Goal: Check status: Check status

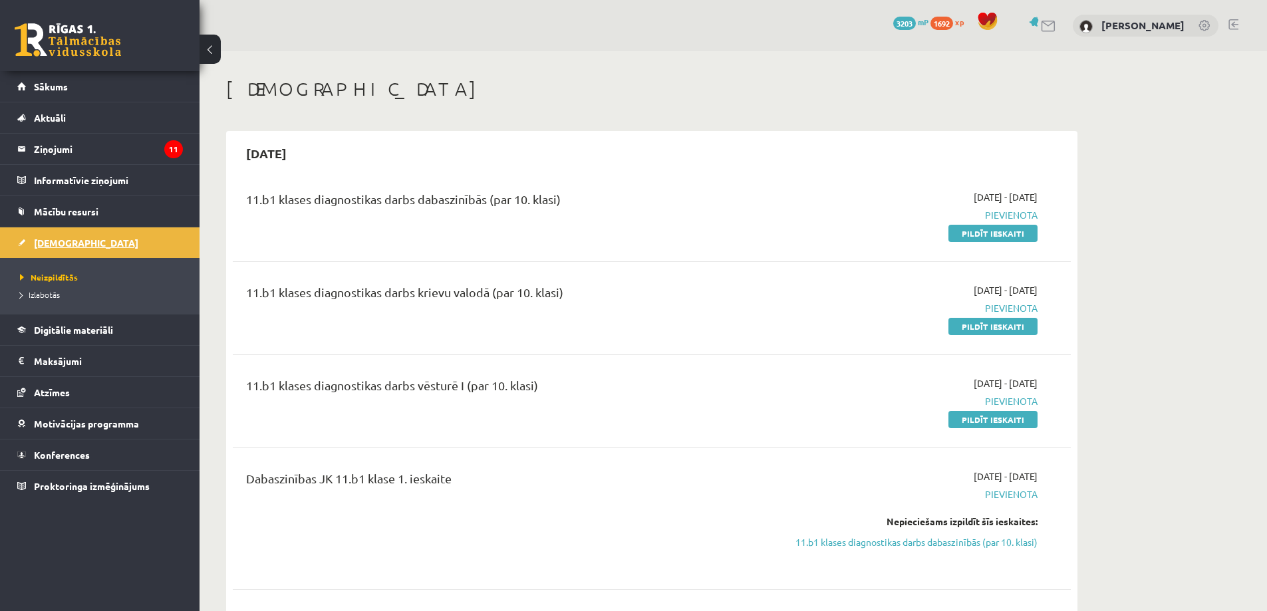
scroll to position [865, 0]
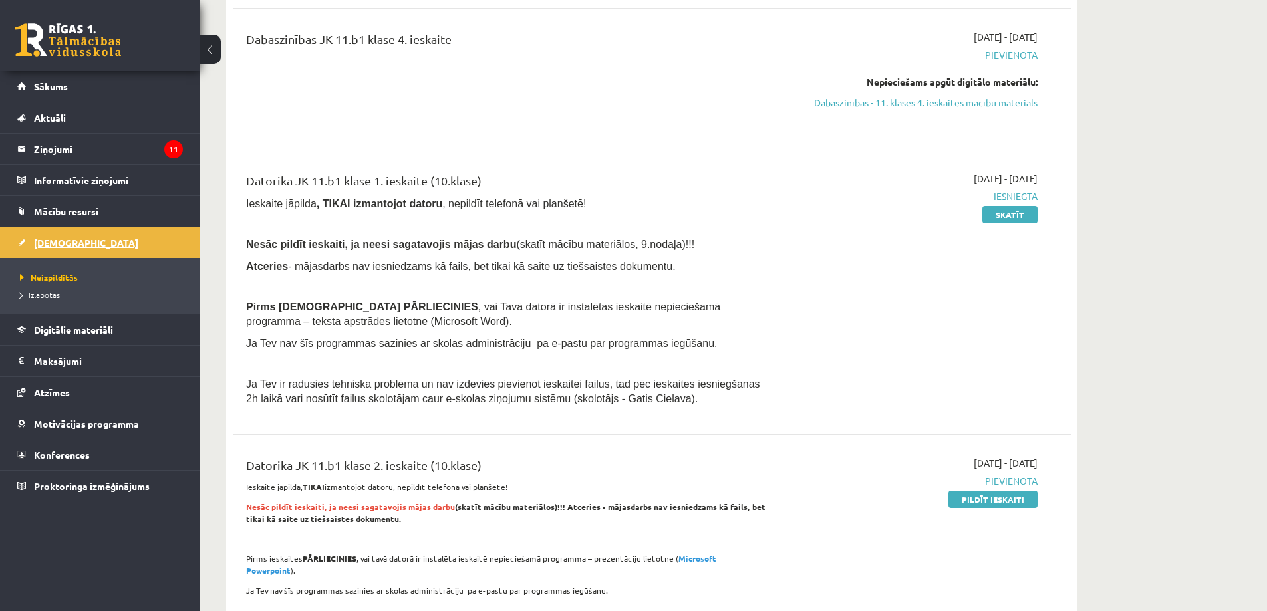
click at [57, 246] on span "[DEMOGRAPHIC_DATA]" at bounding box center [86, 243] width 104 height 12
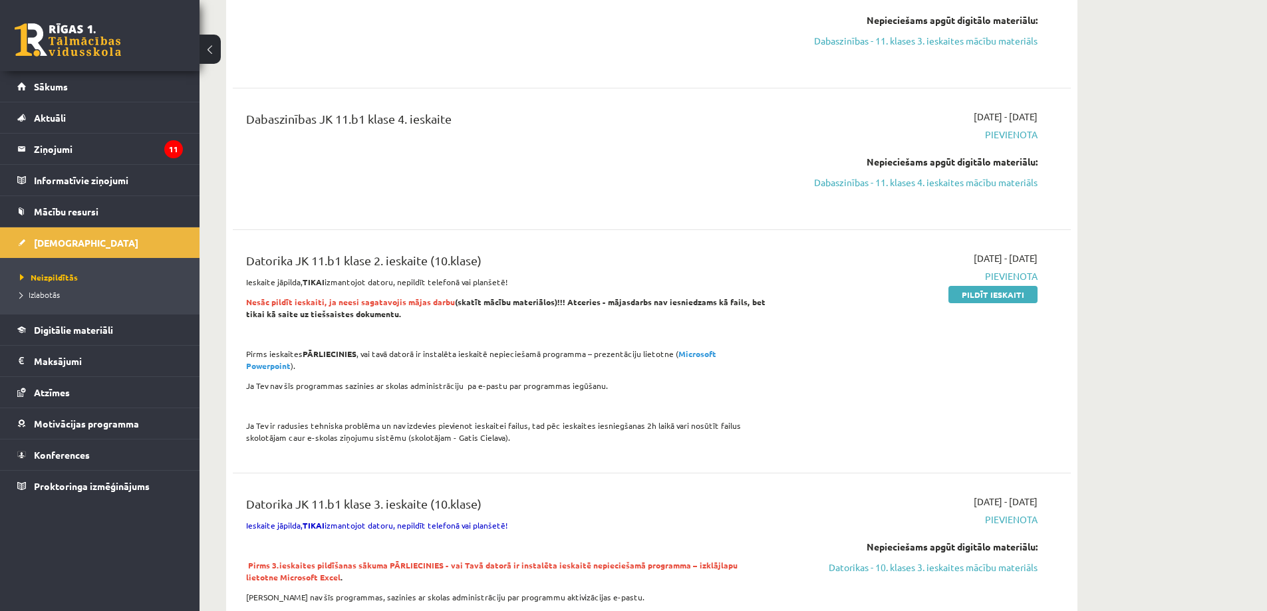
scroll to position [762, 0]
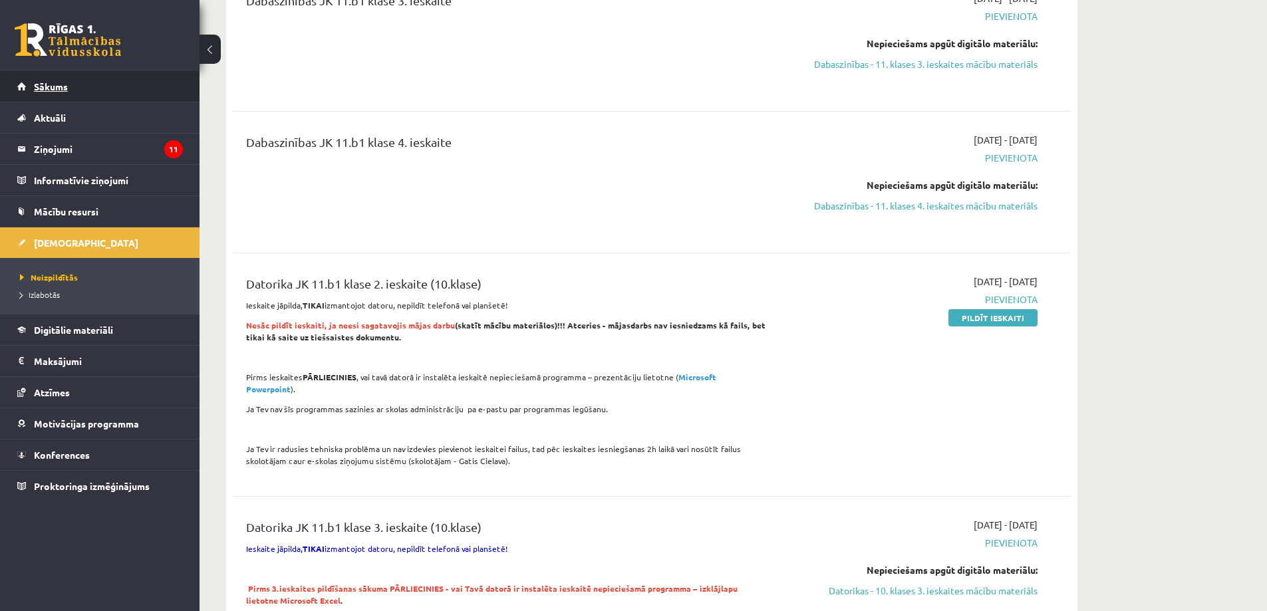
click at [51, 89] on span "Sākums" at bounding box center [51, 86] width 34 height 12
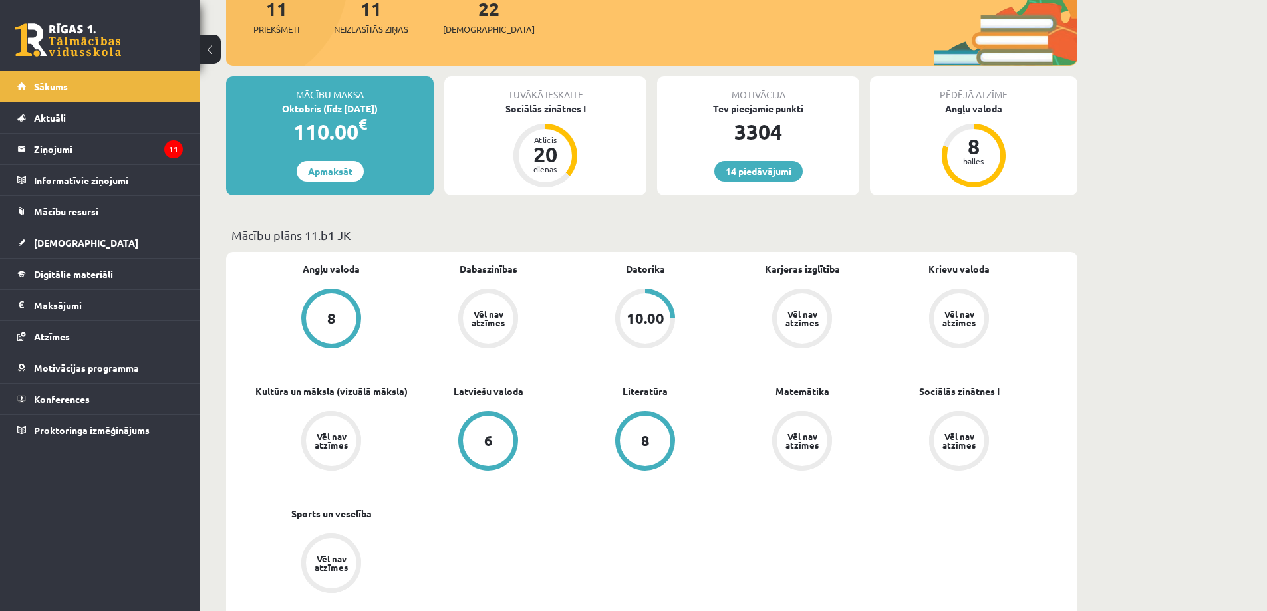
scroll to position [200, 0]
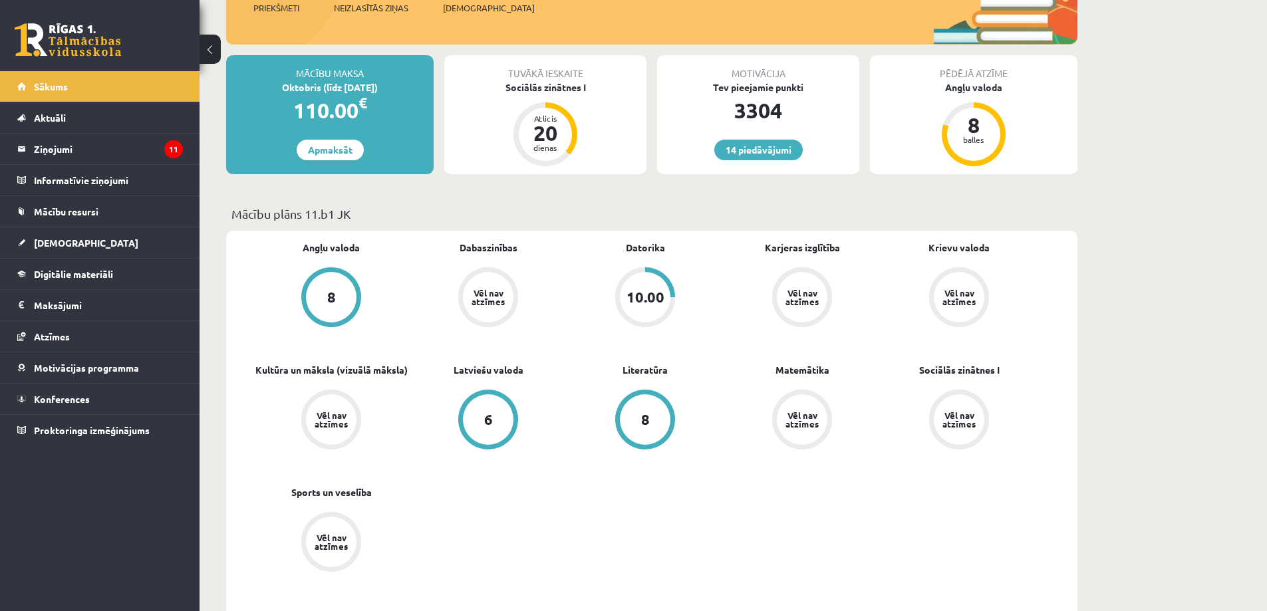
click at [647, 287] on div "10.00" at bounding box center [645, 297] width 51 height 51
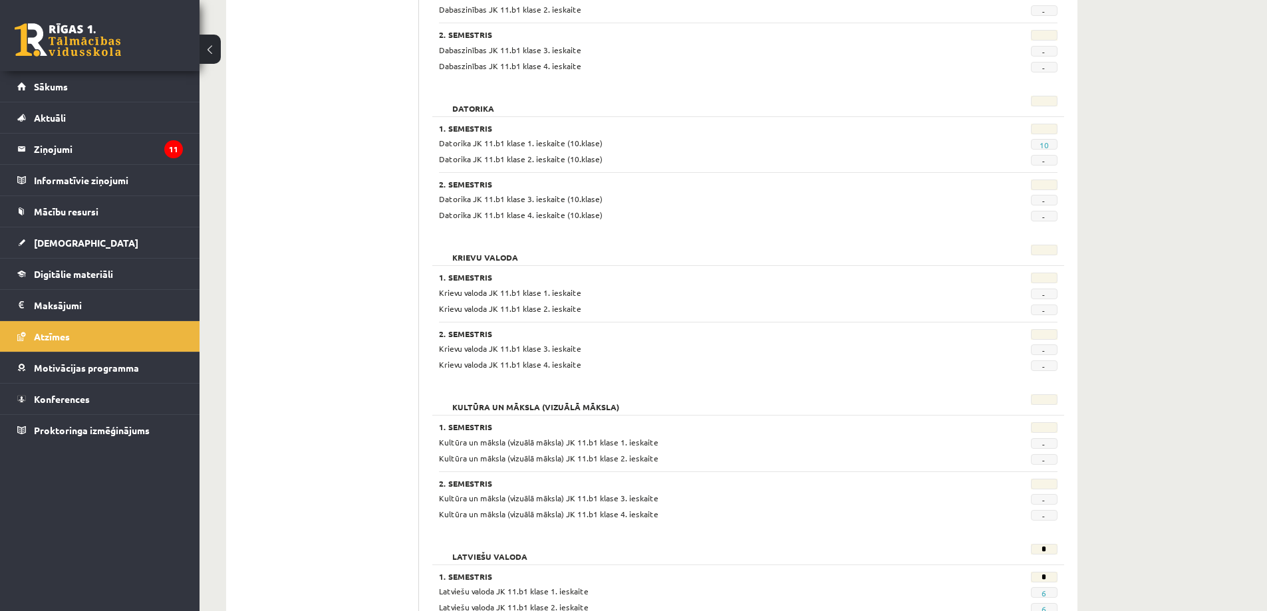
scroll to position [399, 0]
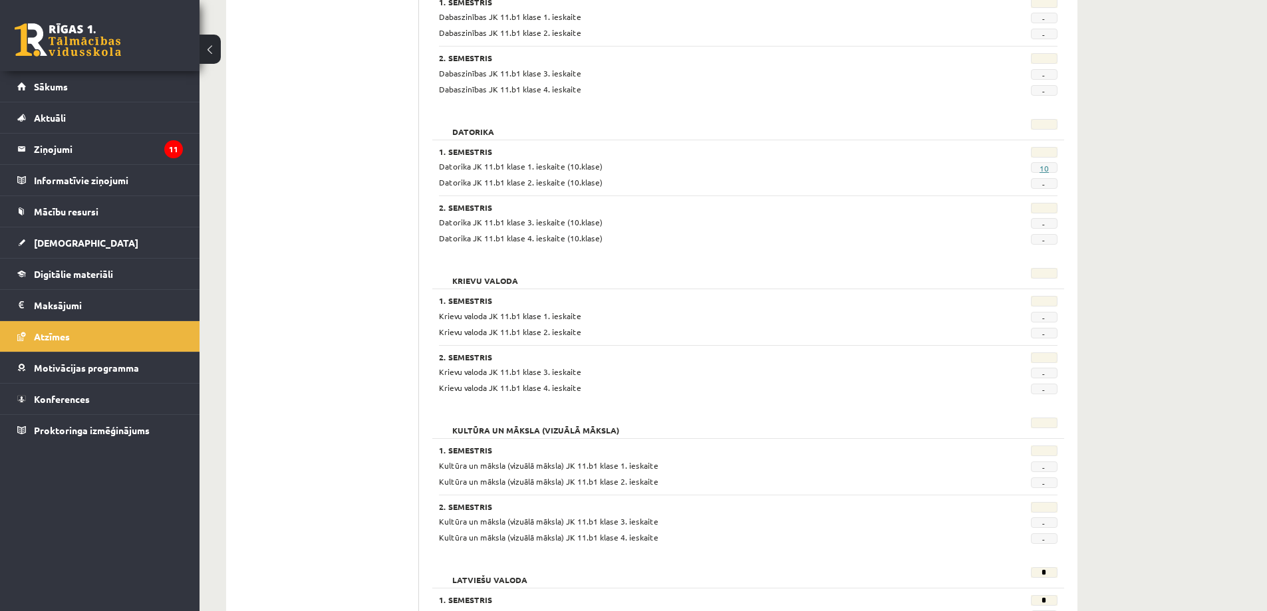
click at [1046, 168] on link "10" at bounding box center [1044, 168] width 9 height 11
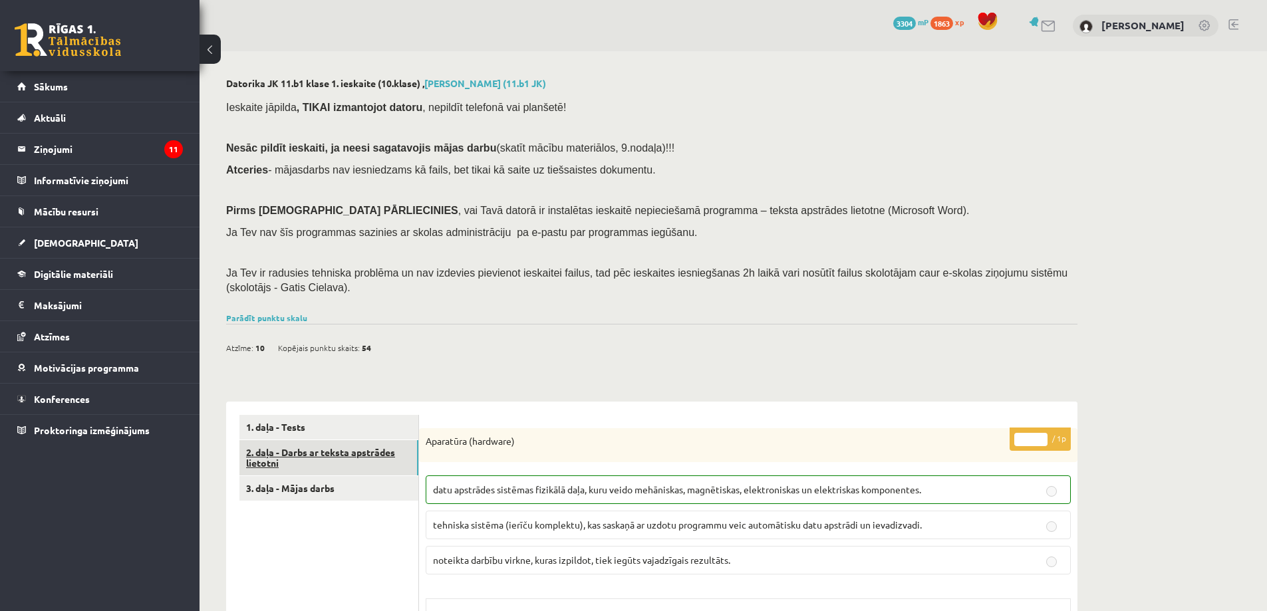
click at [326, 453] on link "2. daļa - Darbs ar teksta apstrādes lietotni" at bounding box center [328, 458] width 179 height 36
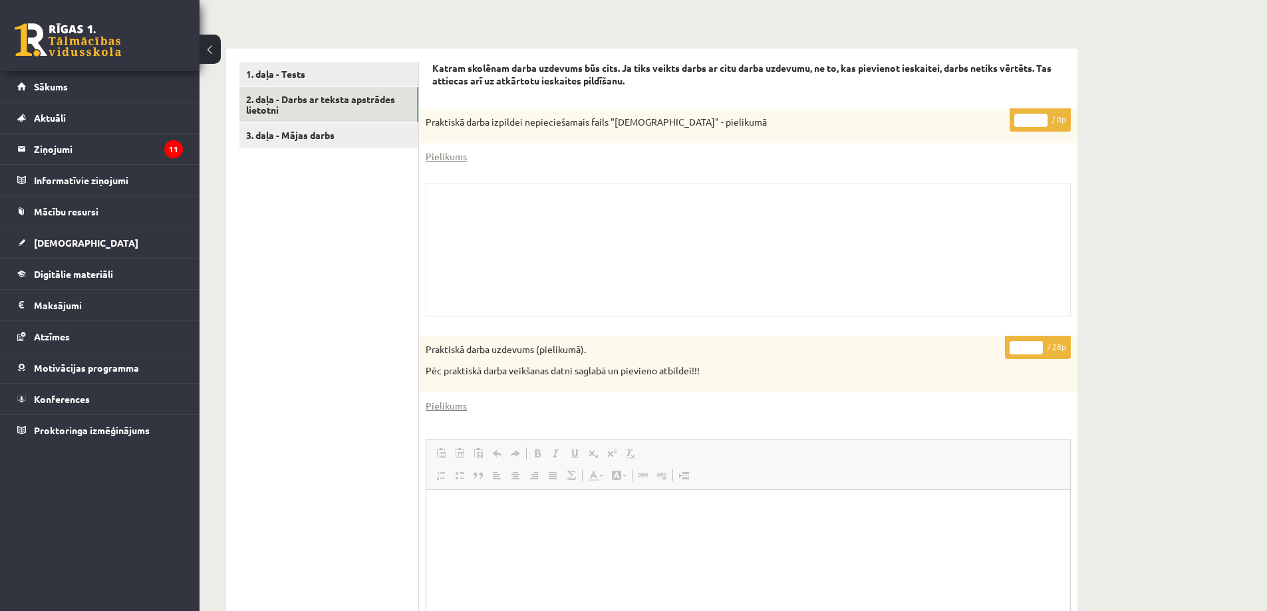
scroll to position [333, 0]
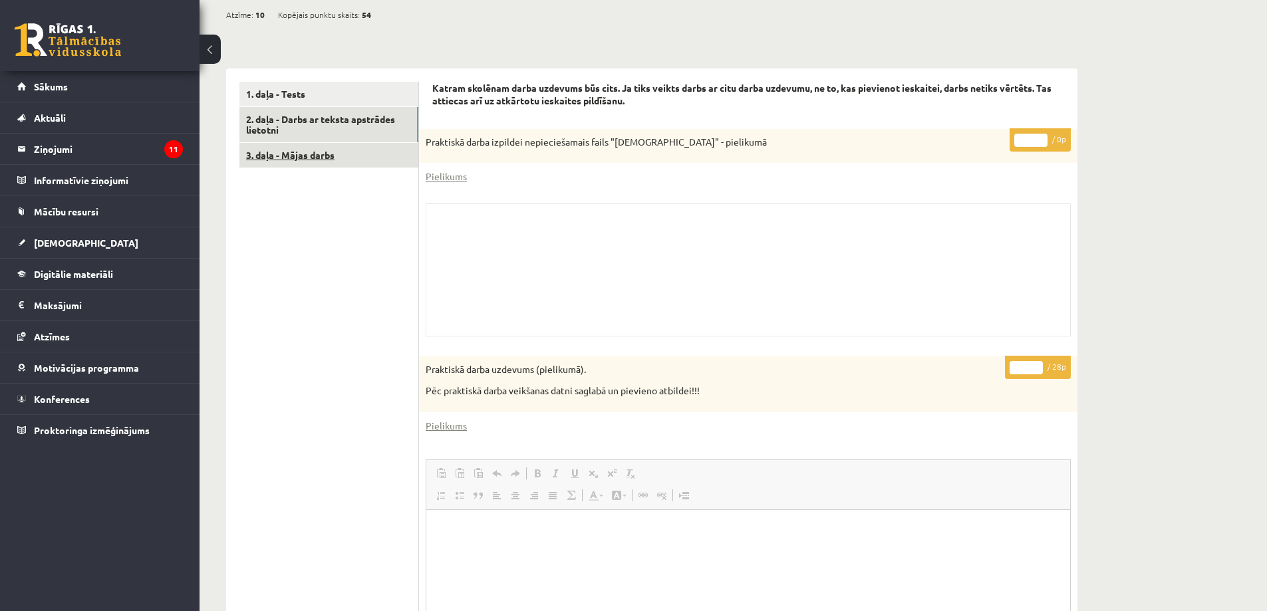
click at [297, 157] on link "3. daļa - Mājas darbs" at bounding box center [328, 155] width 179 height 25
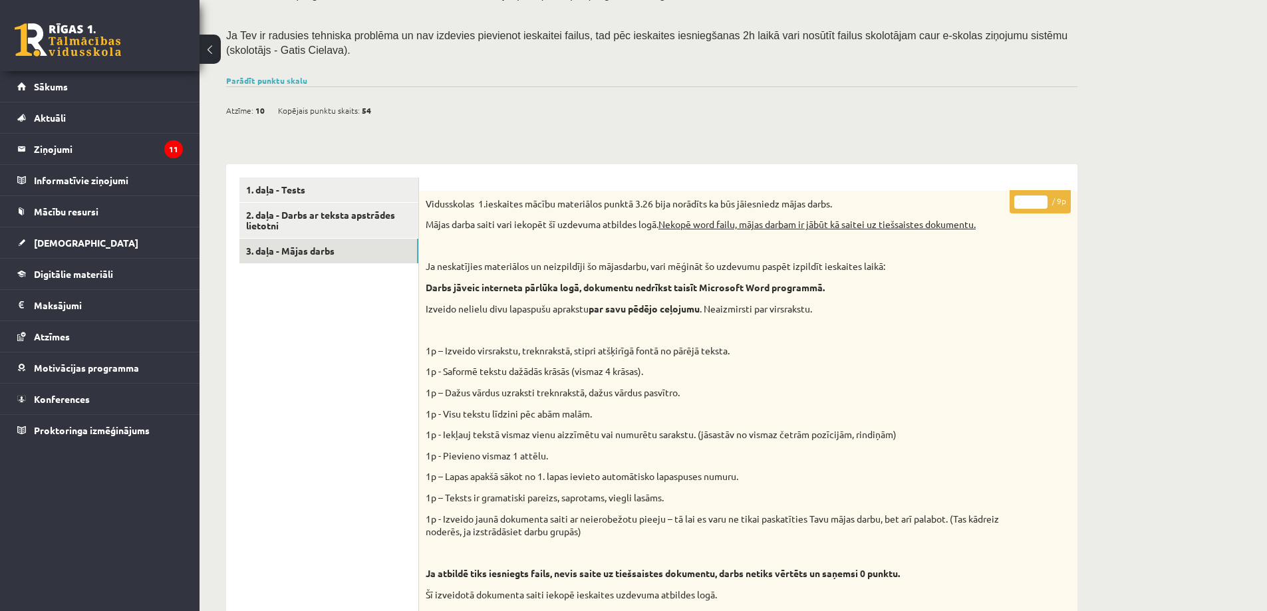
scroll to position [208, 0]
